Goal: Obtain resource: Obtain resource

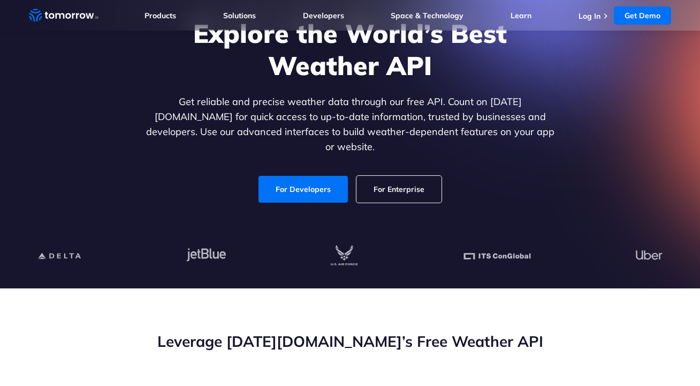
scroll to position [99, 0]
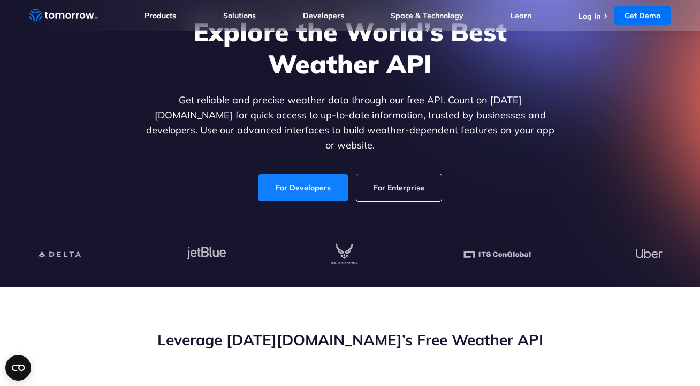
click at [310, 185] on link "For Developers" at bounding box center [303, 187] width 89 height 27
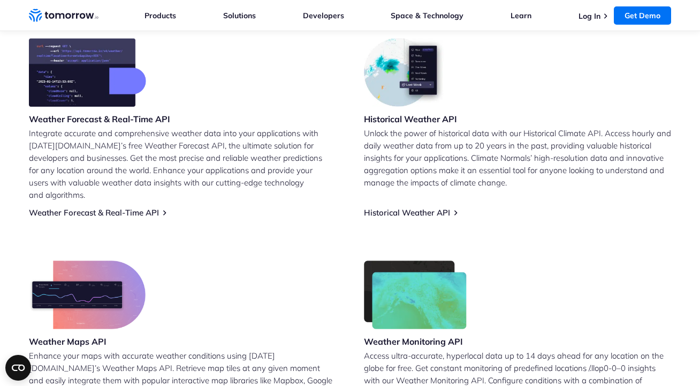
scroll to position [459, 0]
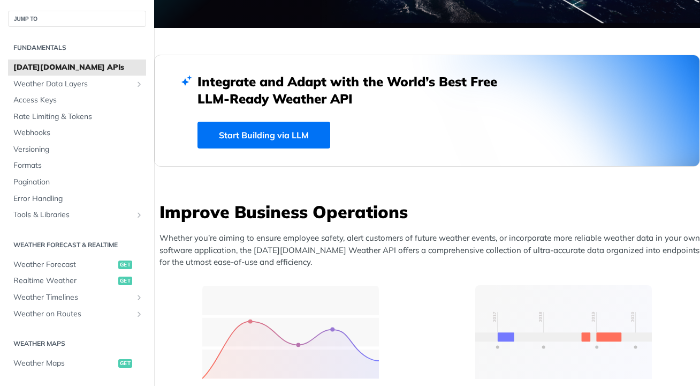
scroll to position [255, 0]
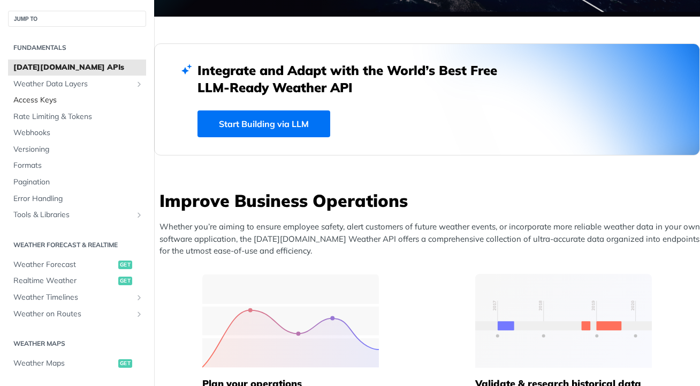
click at [54, 105] on span "Access Keys" at bounding box center [78, 100] width 130 height 11
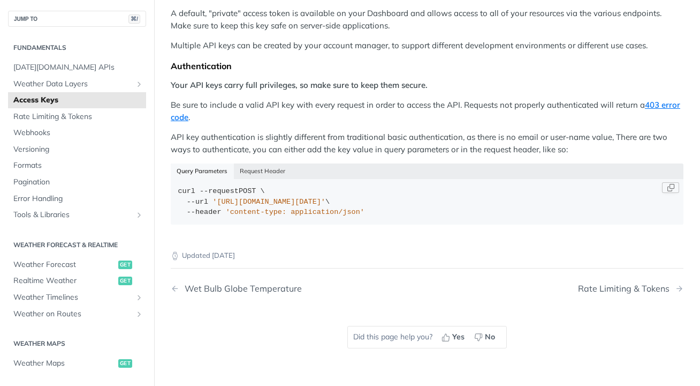
scroll to position [172, 0]
click at [665, 186] on button "Copy Code" at bounding box center [670, 186] width 17 height 11
